Goal: Information Seeking & Learning: Learn about a topic

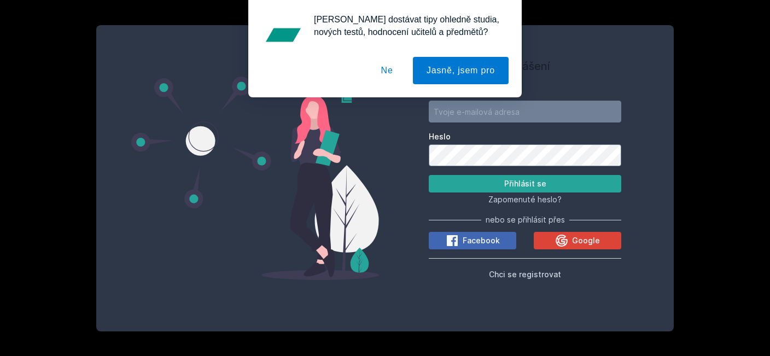
click at [393, 76] on button "Ne" at bounding box center [386, 70] width 39 height 27
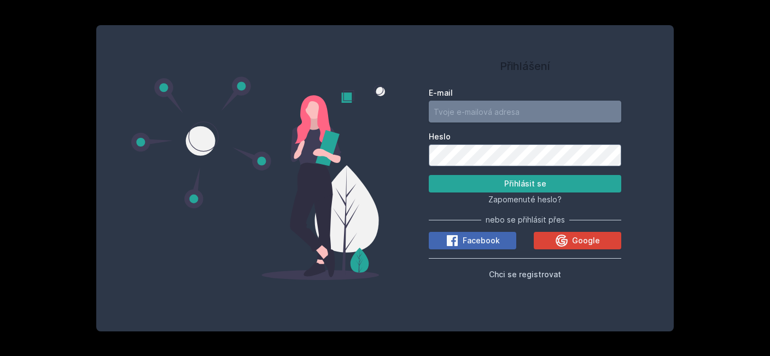
click at [466, 116] on input "E-mail" at bounding box center [524, 112] width 192 height 22
type input "marfusa121314@seznam.cz"
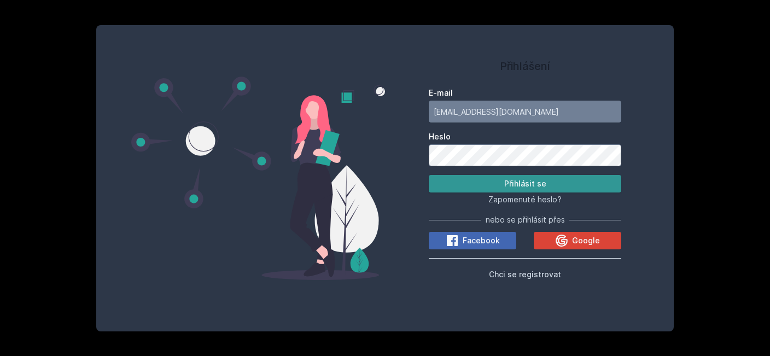
click at [577, 183] on button "Přihlásit se" at bounding box center [524, 183] width 192 height 17
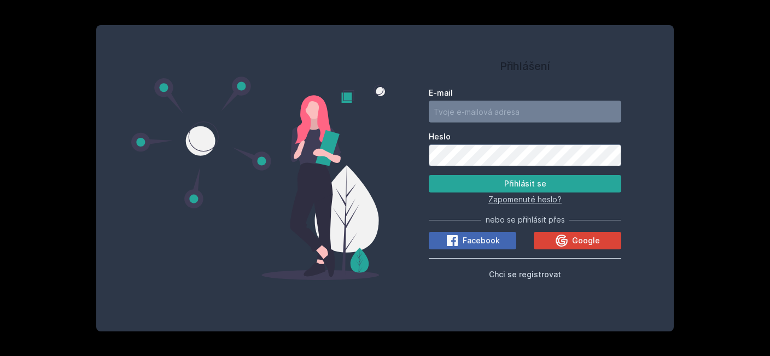
click at [504, 198] on span "Zapomenuté heslo?" at bounding box center [524, 199] width 73 height 9
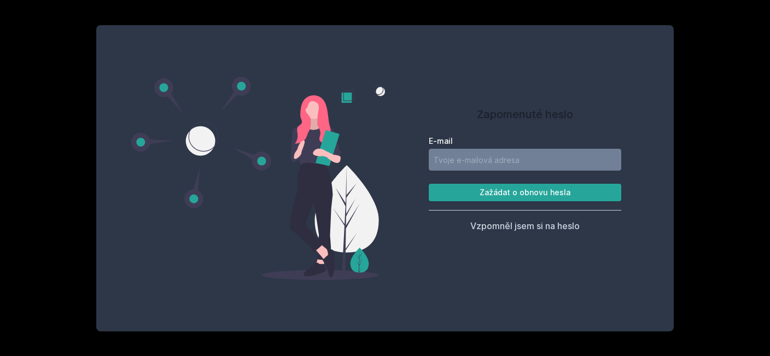
click at [454, 144] on label "E-mail" at bounding box center [524, 141] width 192 height 11
click at [454, 149] on input "E-mail" at bounding box center [524, 160] width 192 height 22
click at [428, 184] on button "Zažádat o obnovu hesla" at bounding box center [524, 192] width 192 height 17
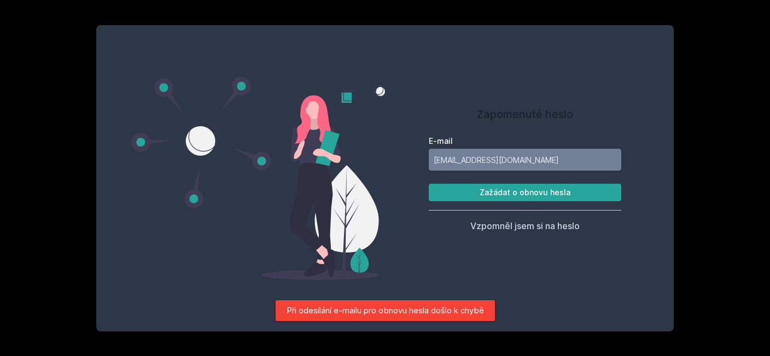
click at [458, 160] on input "marfus121314@seznam.cz" at bounding box center [524, 160] width 192 height 22
type input "marfusa121314@seznam.cz"
click at [506, 193] on button "Zažádat o obnovu hesla" at bounding box center [524, 192] width 192 height 17
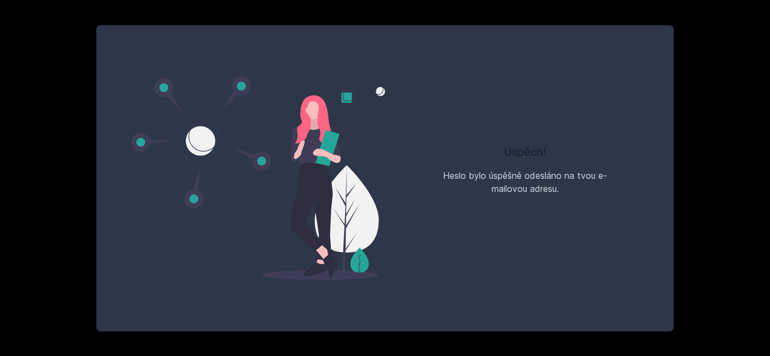
click at [589, 182] on div "Heslo bylo úspěšně odesláno na tvou e-mailovou adresu." at bounding box center [524, 182] width 192 height 26
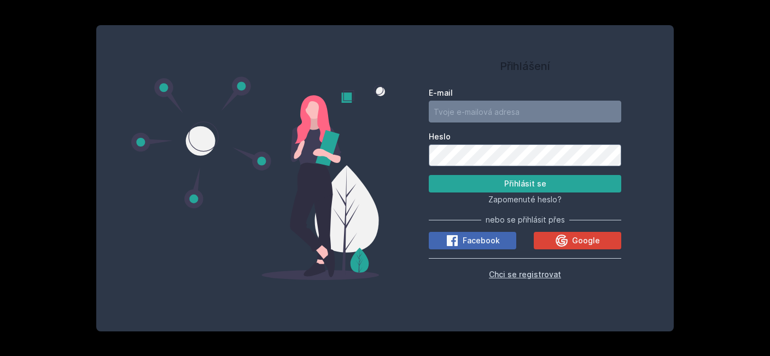
click at [525, 274] on span "Chci se registrovat" at bounding box center [525, 273] width 72 height 9
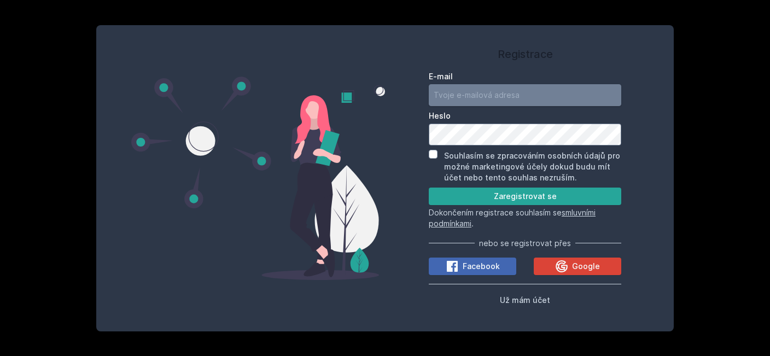
click at [457, 87] on input "E-mail" at bounding box center [524, 95] width 192 height 22
type input "marfusa121314@seznam.cz"
click at [455, 199] on button "Zaregistrovat se" at bounding box center [524, 195] width 192 height 17
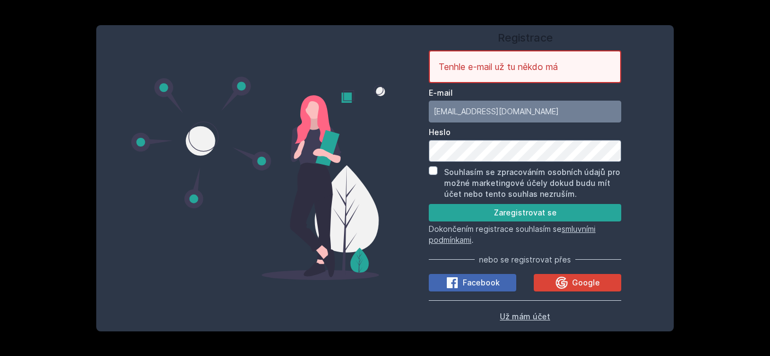
click at [535, 319] on span "Už mám účet" at bounding box center [525, 316] width 50 height 9
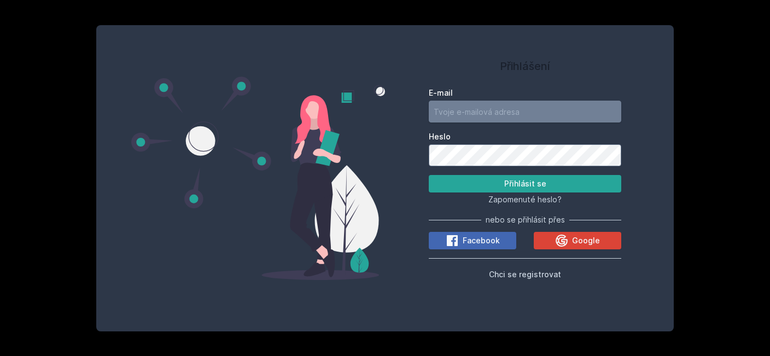
click at [473, 111] on input "E-mail" at bounding box center [524, 112] width 192 height 22
click at [428, 175] on button "Přihlásit se" at bounding box center [524, 183] width 192 height 17
click at [529, 116] on input "marfusa121314@seznamm.cz" at bounding box center [524, 112] width 192 height 22
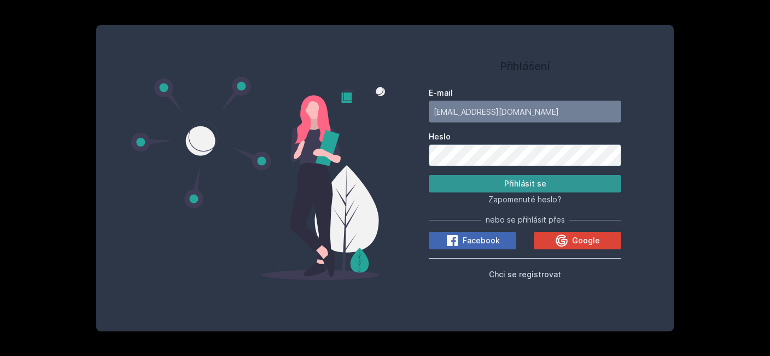
type input "marfusa121314@seznam.cz"
click at [506, 179] on button "Přihlásit se" at bounding box center [524, 183] width 192 height 17
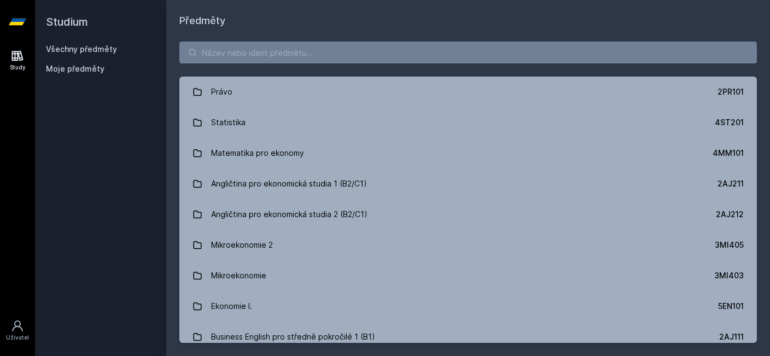
click at [19, 25] on icon at bounding box center [17, 22] width 17 height 7
click at [76, 20] on h2 "Studium" at bounding box center [100, 22] width 109 height 44
click at [10, 20] on icon at bounding box center [17, 22] width 17 height 44
click at [19, 66] on div "Study" at bounding box center [18, 67] width 16 height 8
click at [85, 51] on link "Všechny předměty" at bounding box center [81, 48] width 71 height 9
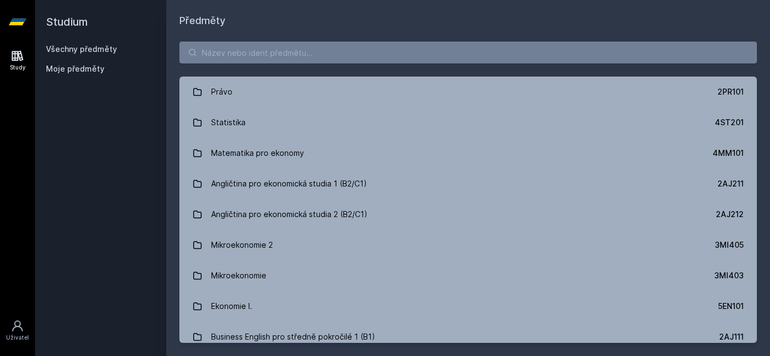
drag, startPoint x: 80, startPoint y: 18, endPoint x: 79, endPoint y: 26, distance: 7.8
click at [80, 19] on h2 "Studium" at bounding box center [100, 22] width 109 height 44
drag, startPoint x: 79, startPoint y: 26, endPoint x: 103, endPoint y: 36, distance: 25.3
click at [85, 29] on h2 "Studium" at bounding box center [100, 22] width 109 height 44
click at [195, 26] on h1 "Předměty" at bounding box center [467, 20] width 577 height 15
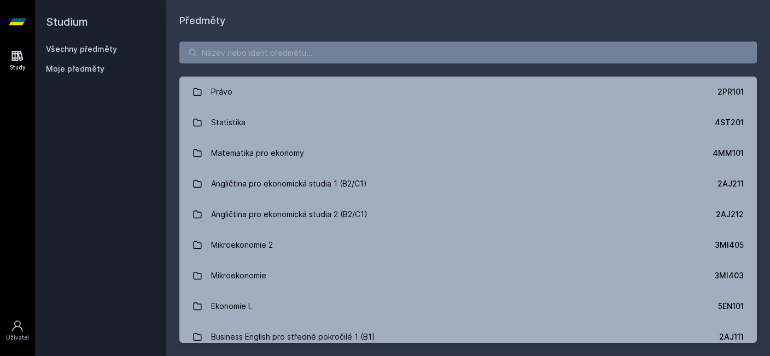
click at [11, 19] on icon at bounding box center [17, 22] width 17 height 44
click at [20, 63] on link "Study" at bounding box center [17, 60] width 31 height 33
click at [16, 336] on div "Uživatel" at bounding box center [17, 337] width 23 height 8
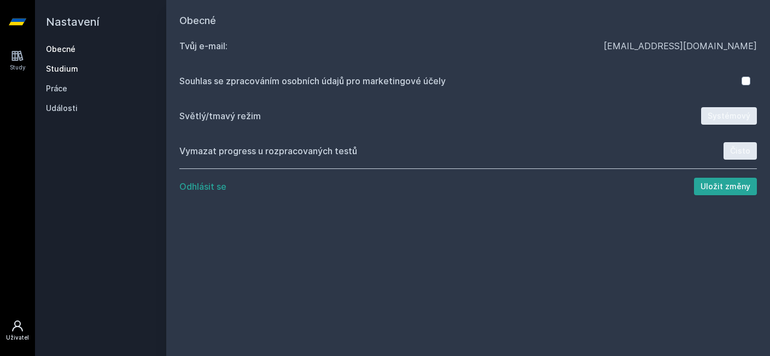
click at [75, 71] on link "Studium" at bounding box center [100, 68] width 109 height 11
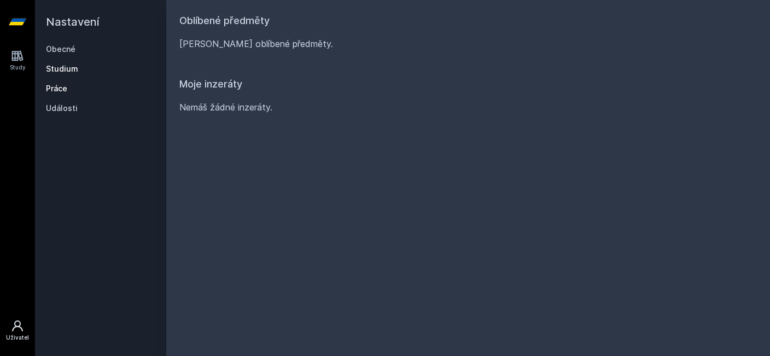
click at [78, 91] on link "Práce" at bounding box center [100, 88] width 109 height 11
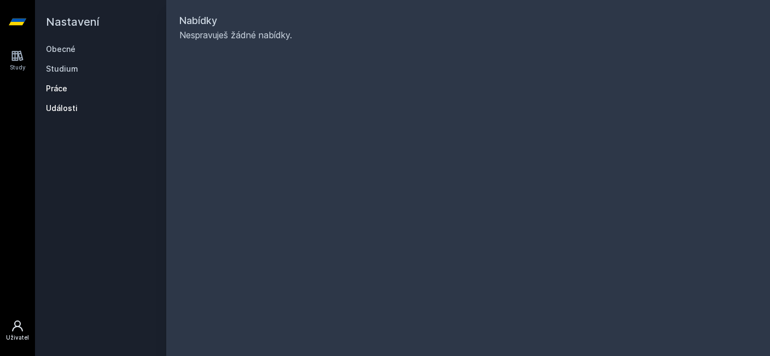
click at [82, 112] on link "Události" at bounding box center [100, 108] width 109 height 11
click at [22, 55] on icon at bounding box center [17, 55] width 13 height 13
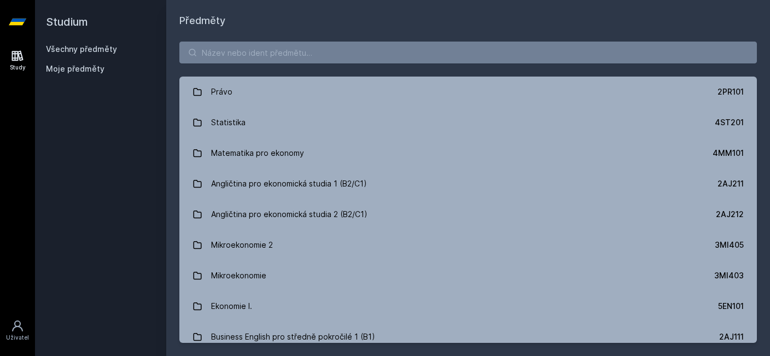
click at [19, 25] on icon at bounding box center [17, 22] width 17 height 7
click at [256, 57] on input "search" at bounding box center [467, 53] width 577 height 22
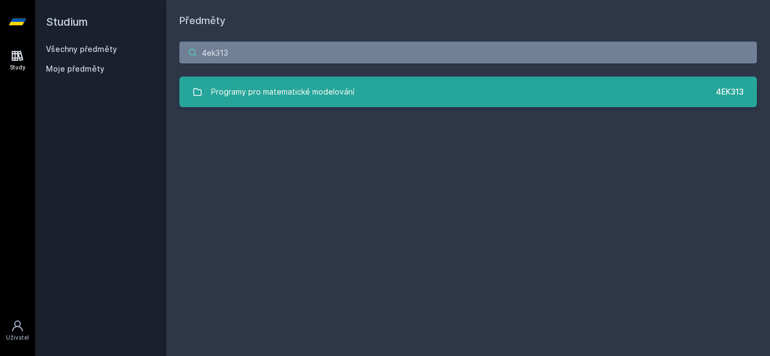
type input "4ek313"
click at [464, 91] on link "Programy pro matematické modelování 4EK313" at bounding box center [467, 92] width 577 height 31
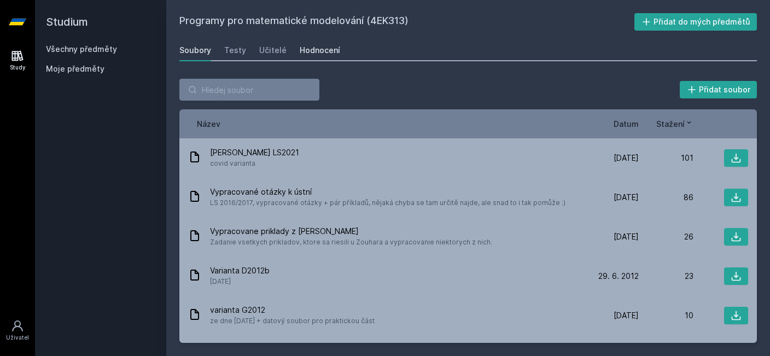
click at [318, 46] on div "Hodnocení" at bounding box center [320, 50] width 40 height 11
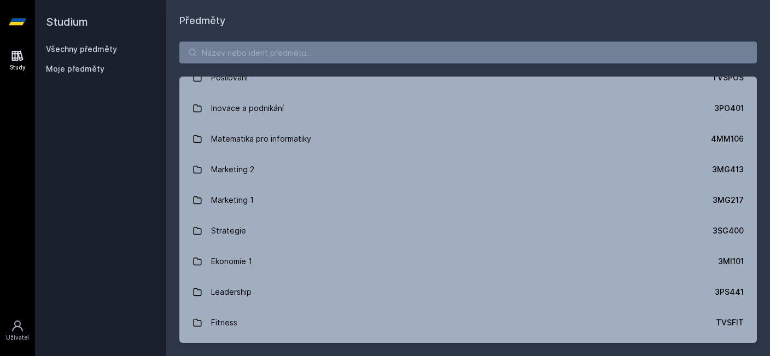
scroll to position [215, 0]
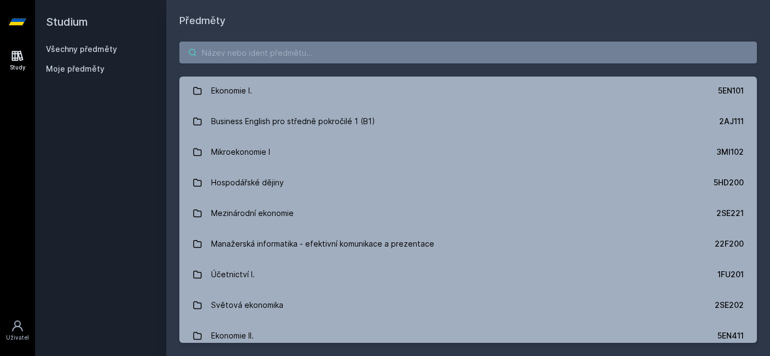
click at [233, 50] on input "search" at bounding box center [467, 53] width 577 height 22
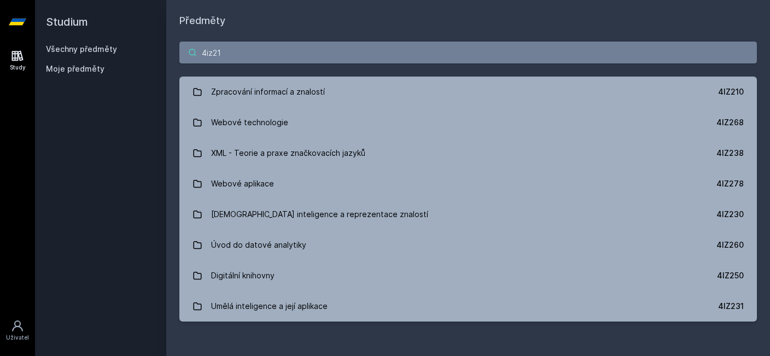
scroll to position [0, 0]
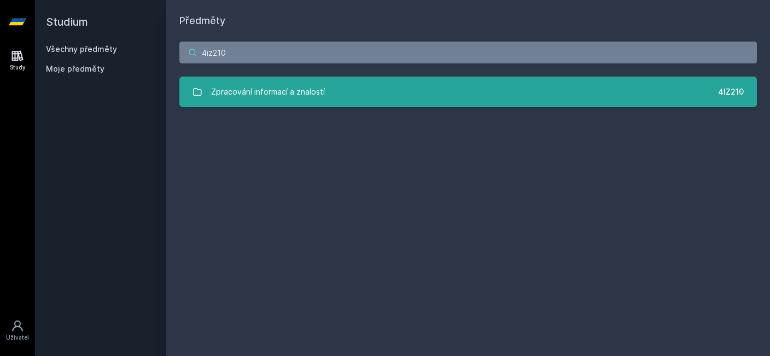
type input "4iz210"
click at [356, 97] on link "Zpracování informací a znalostí 4IZ210" at bounding box center [467, 92] width 577 height 31
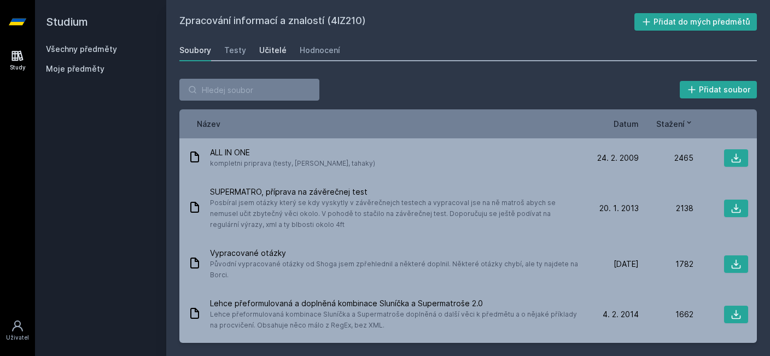
click at [267, 50] on div "Učitelé" at bounding box center [272, 50] width 27 height 11
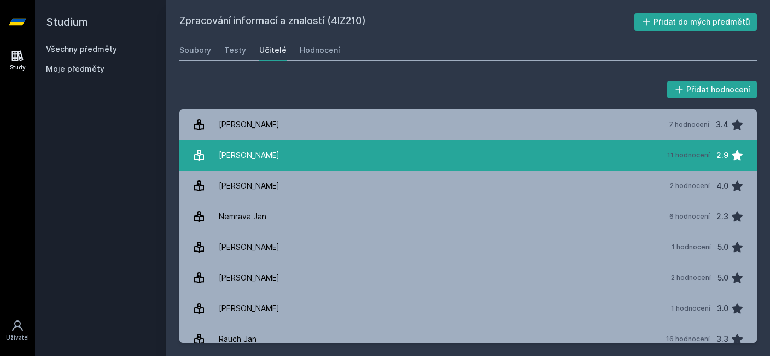
click at [273, 155] on link "[PERSON_NAME] 11 hodnocení 2.9" at bounding box center [467, 155] width 577 height 31
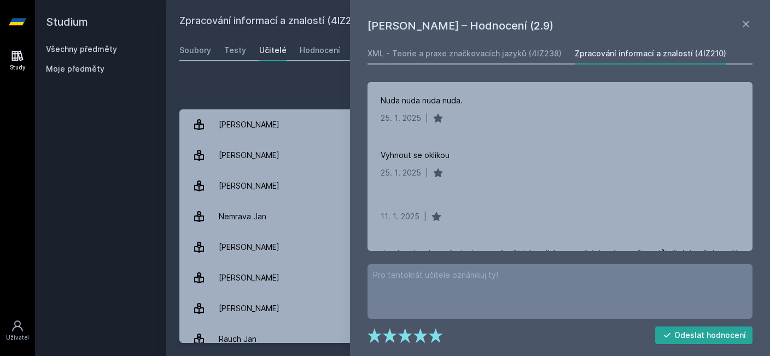
click at [318, 96] on div "Přidat hodnocení" at bounding box center [467, 90] width 577 height 22
click at [743, 20] on icon at bounding box center [745, 23] width 13 height 13
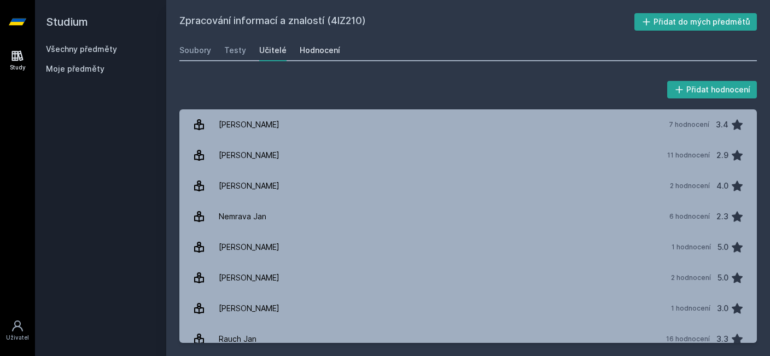
click at [324, 52] on div "Hodnocení" at bounding box center [320, 50] width 40 height 11
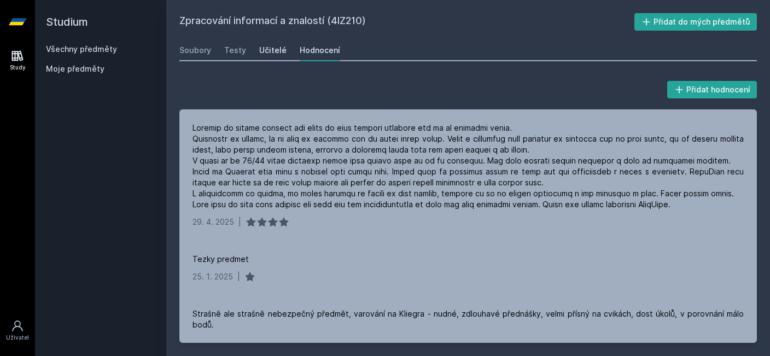
click at [276, 56] on link "Učitelé" at bounding box center [272, 50] width 27 height 22
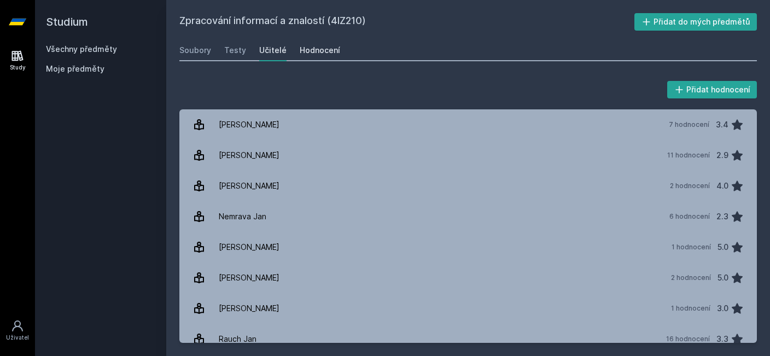
click at [321, 54] on div "Hodnocení" at bounding box center [320, 50] width 40 height 11
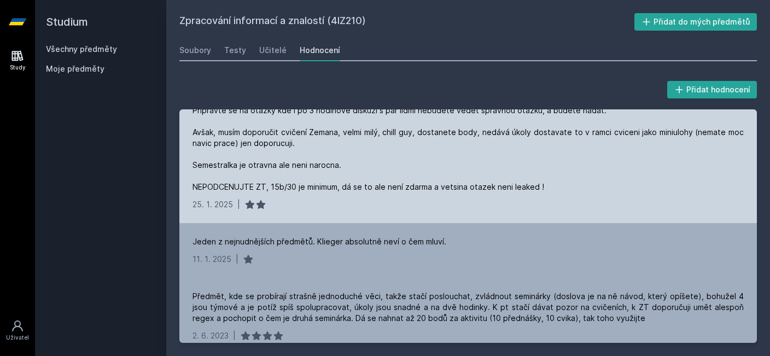
scroll to position [416, 0]
